Goal: Information Seeking & Learning: Check status

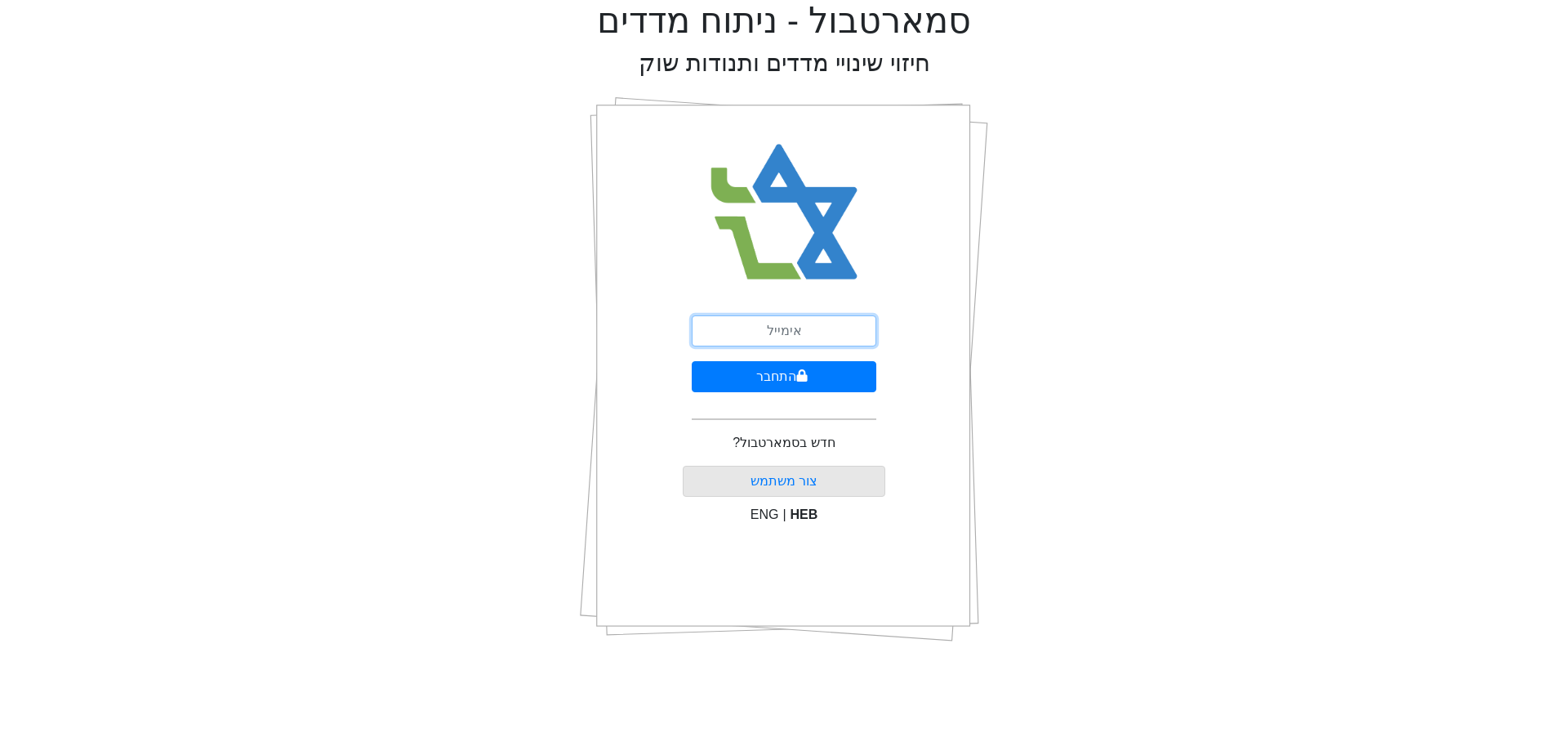
click at [785, 328] on input "email" at bounding box center [784, 331] width 185 height 31
type input "[EMAIL_ADDRESS][DOMAIN_NAME]"
click at [830, 377] on button "התחבר" at bounding box center [784, 377] width 185 height 31
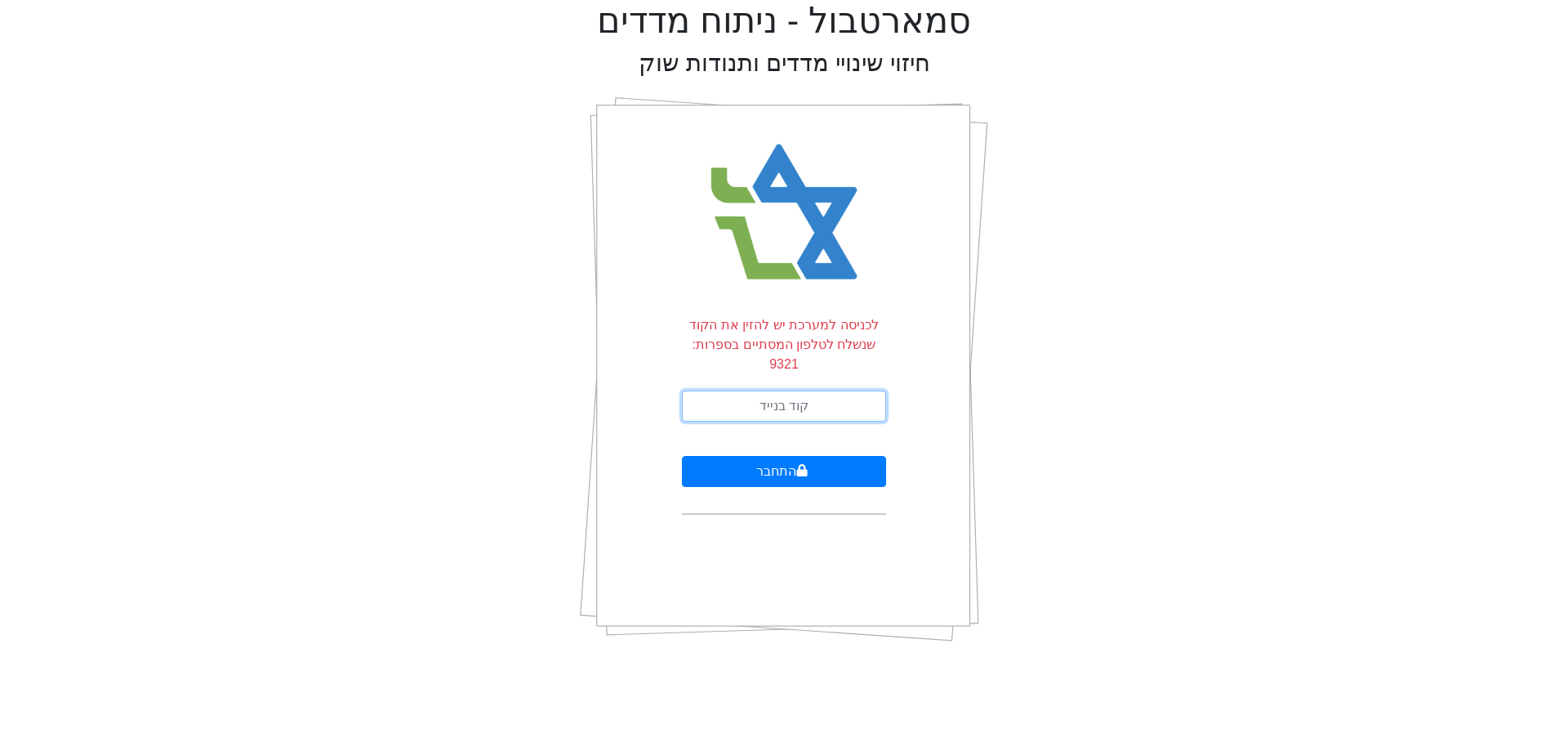
drag, startPoint x: 834, startPoint y: 378, endPoint x: 849, endPoint y: 368, distance: 18.0
click at [836, 391] on input "text" at bounding box center [784, 406] width 204 height 31
type input "171791"
click at [682, 456] on button "התחבר" at bounding box center [784, 471] width 204 height 31
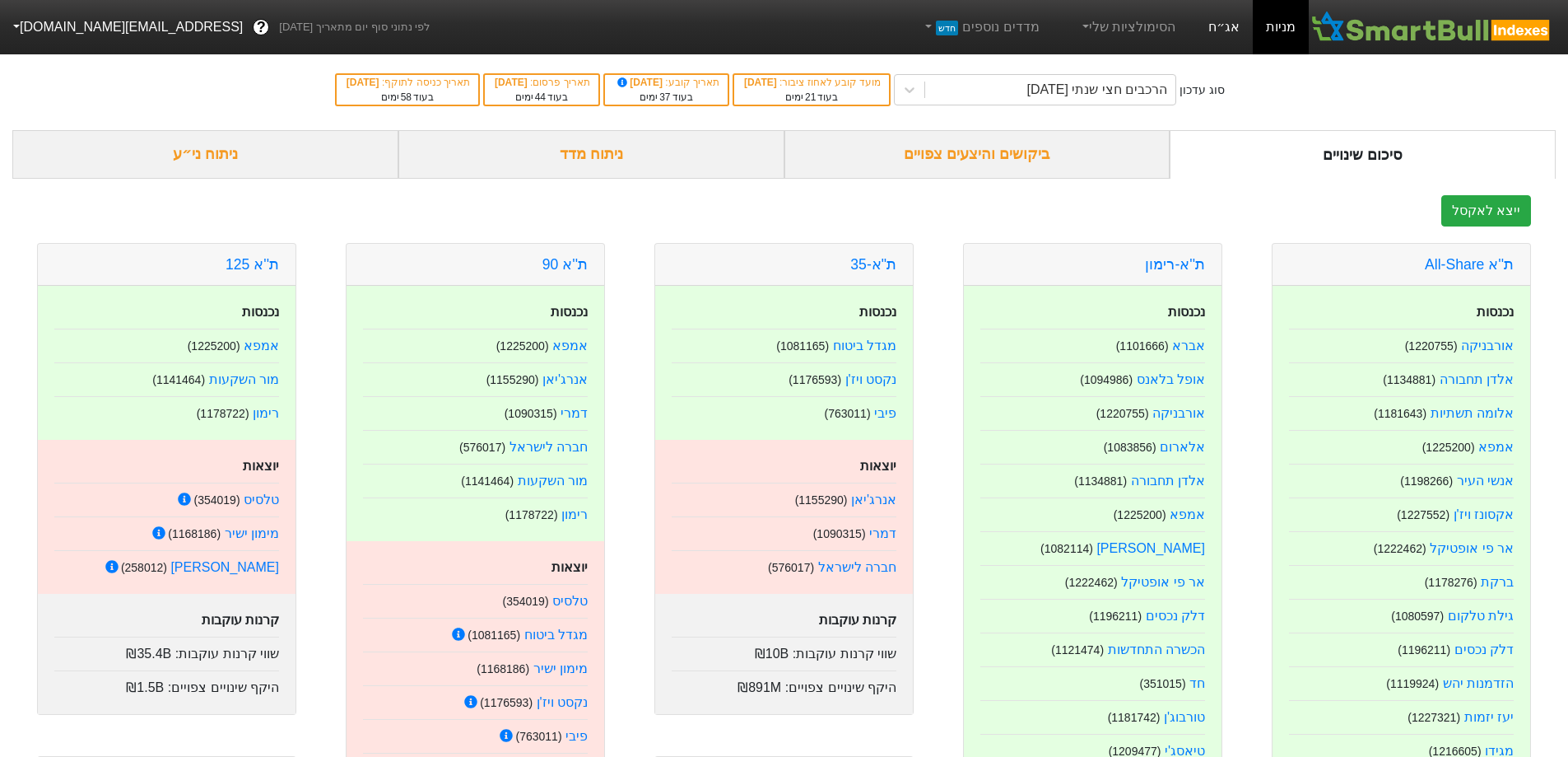
click at [1228, 37] on link "אג״ח" at bounding box center [1224, 27] width 58 height 55
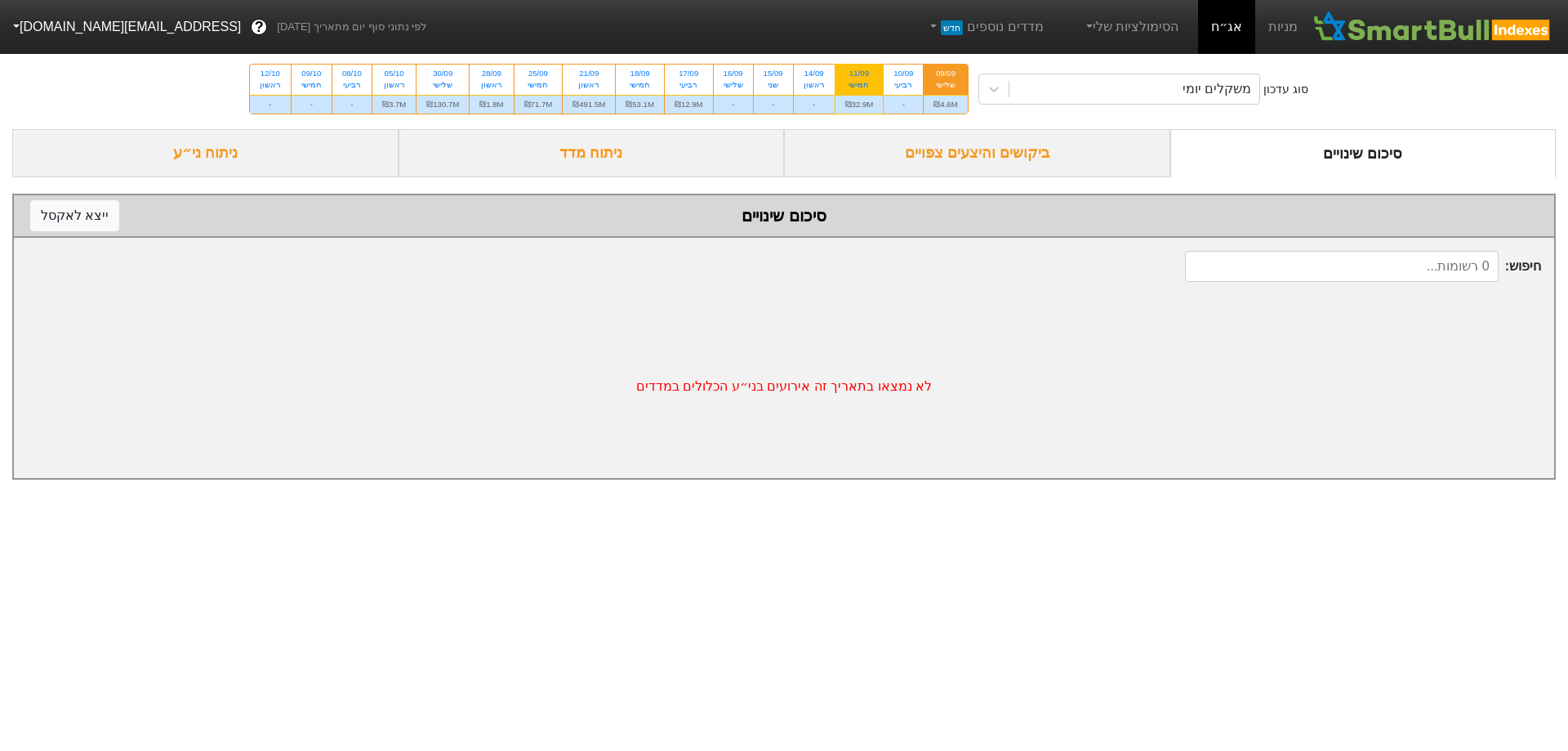
click at [863, 81] on div "חמישי" at bounding box center [859, 85] width 29 height 12
click at [859, 75] on input "11/09 חמישי ₪32.9M" at bounding box center [853, 69] width 11 height 11
radio input "true"
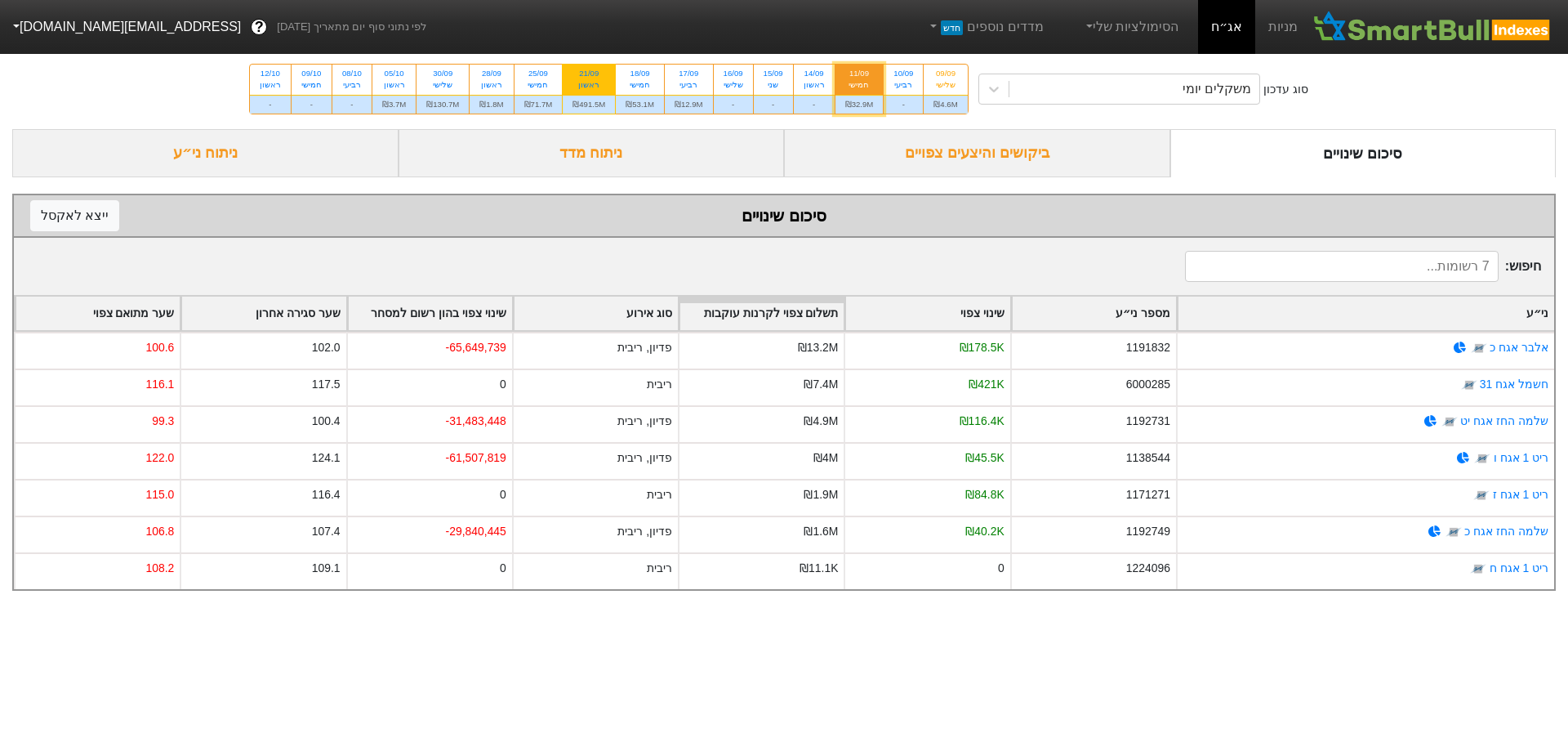
click at [590, 85] on div "ראשון" at bounding box center [589, 85] width 33 height 12
click at [589, 75] on input "21/09 ראשון ₪491.5M" at bounding box center [583, 69] width 11 height 11
radio input "true"
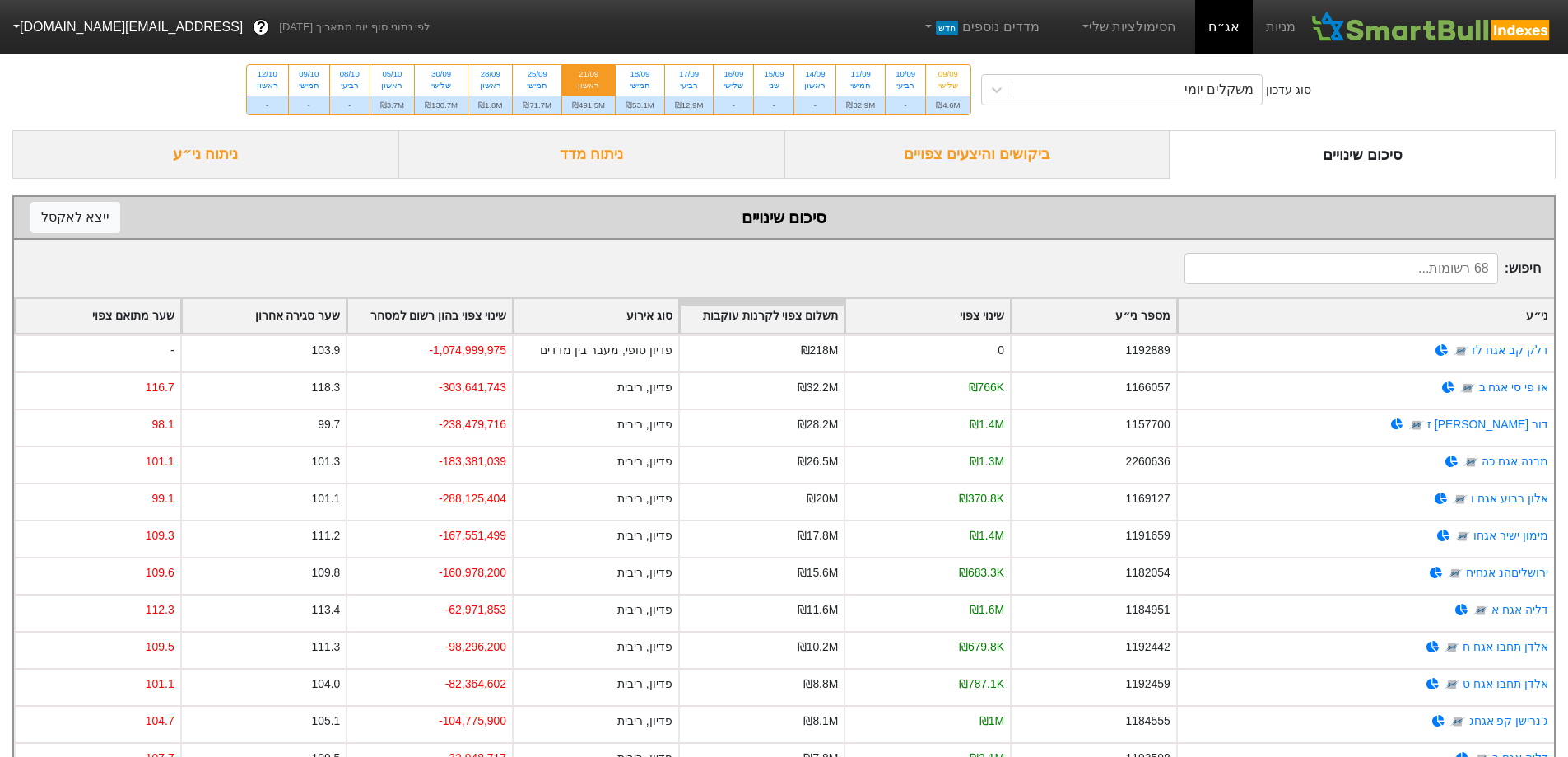
click at [958, 313] on div "שינוי צפוי" at bounding box center [927, 316] width 165 height 34
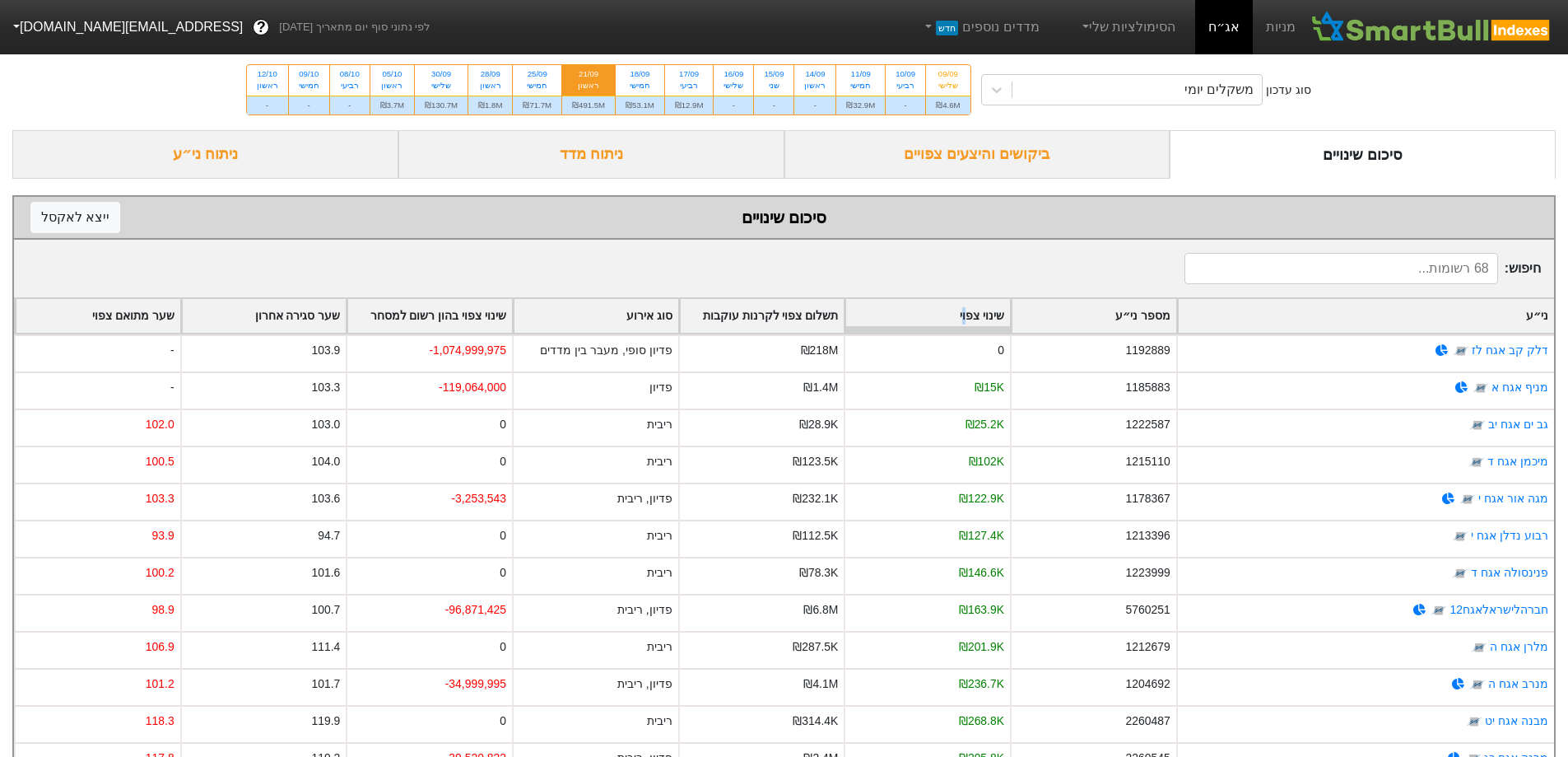
click at [965, 309] on div "שינוי צפוי" at bounding box center [927, 316] width 165 height 34
